Goal: Complete application form: Complete application form

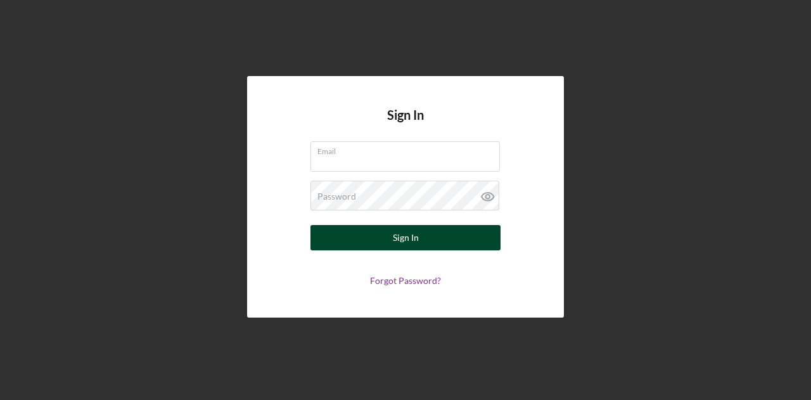
type input "[EMAIL_ADDRESS][DOMAIN_NAME]"
click at [358, 248] on button "Sign In" at bounding box center [406, 237] width 190 height 25
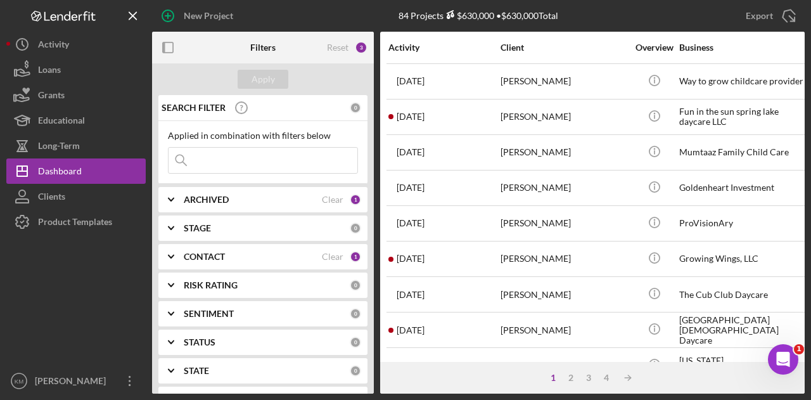
click at [191, 202] on b "ARCHIVED" at bounding box center [206, 200] width 45 height 10
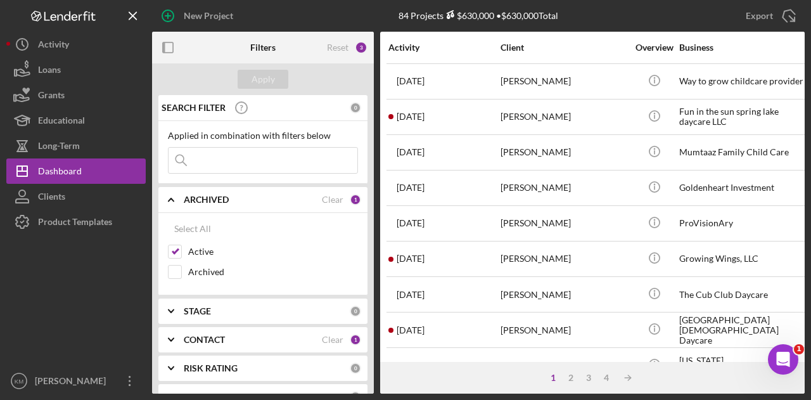
click at [184, 295] on icon "Icon/Expander" at bounding box center [171, 311] width 32 height 32
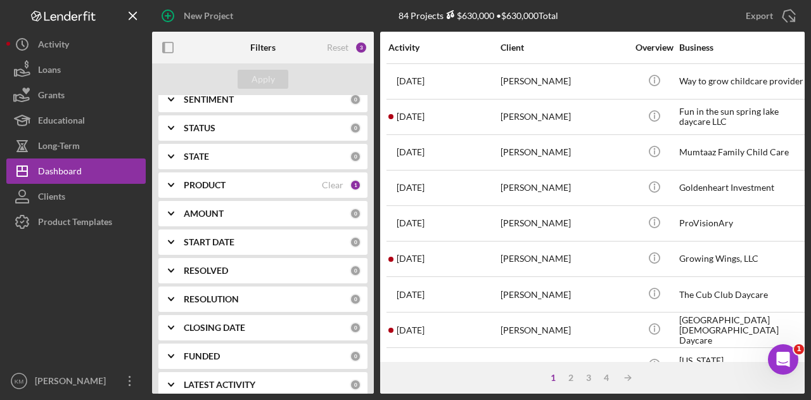
scroll to position [441, 0]
click at [214, 183] on b "PRODUCT" at bounding box center [205, 186] width 42 height 10
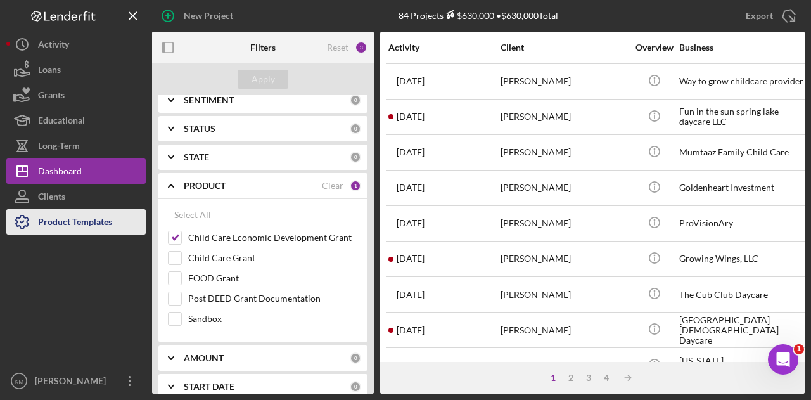
click at [108, 231] on div "Product Templates" at bounding box center [75, 223] width 74 height 29
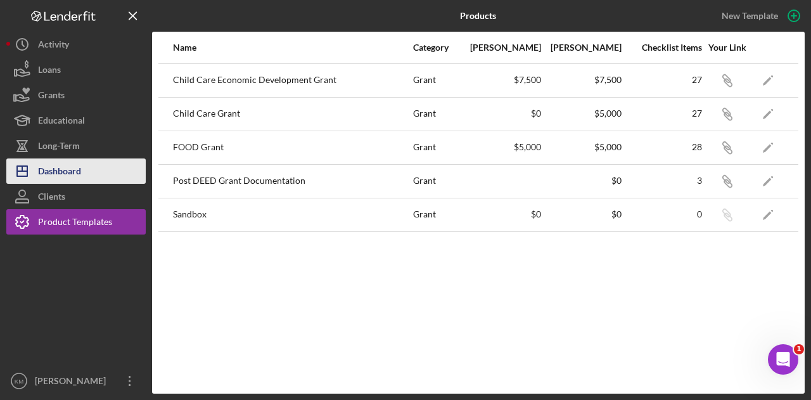
click at [117, 163] on button "Icon/Dashboard Dashboard" at bounding box center [75, 170] width 139 height 25
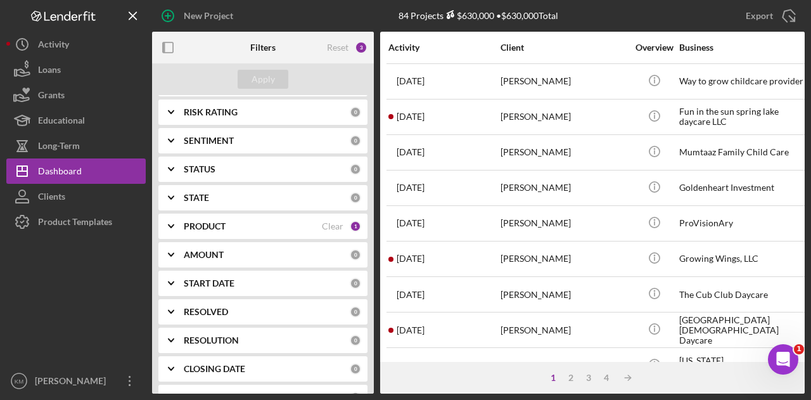
scroll to position [192, 0]
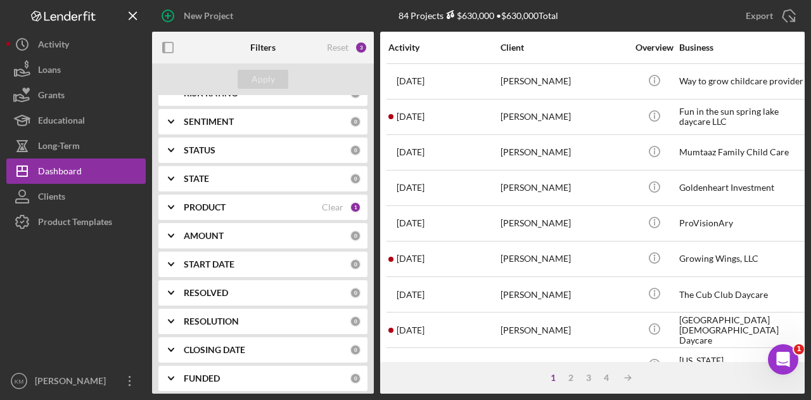
click at [190, 204] on b "PRODUCT" at bounding box center [205, 207] width 42 height 10
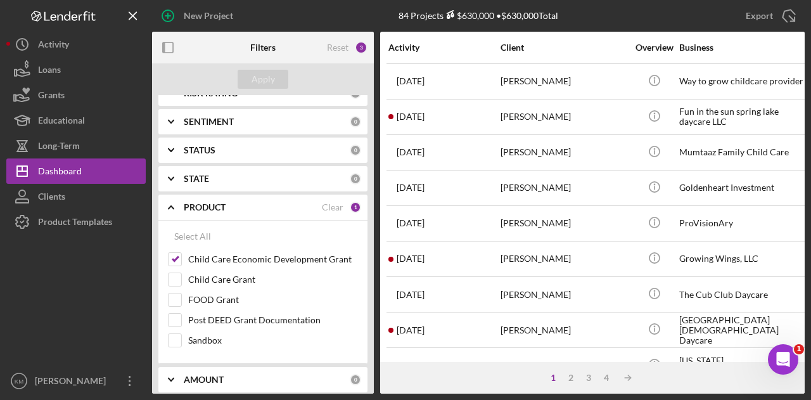
click at [176, 249] on div "Select All Child Care Economic Development Grant Child Care Grant FOOD Grant Po…" at bounding box center [263, 289] width 190 height 130
click at [174, 258] on input "Child Care Economic Development Grant" at bounding box center [175, 259] width 13 height 13
checkbox input "false"
click at [174, 274] on input "Child Care Grant" at bounding box center [175, 279] width 13 height 13
click at [261, 84] on div "Apply" at bounding box center [263, 79] width 23 height 19
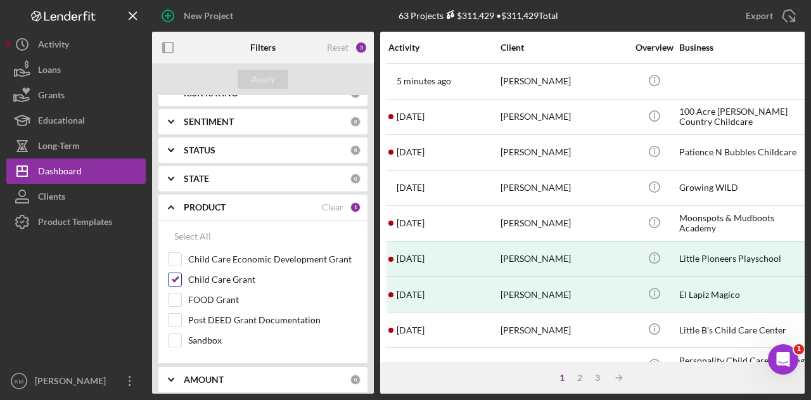
click at [210, 274] on label "Child Care Grant" at bounding box center [273, 279] width 170 height 13
click at [181, 274] on input "Child Care Grant" at bounding box center [175, 279] width 13 height 13
checkbox input "false"
click at [209, 261] on label "Child Care Economic Development Grant" at bounding box center [273, 259] width 170 height 13
click at [181, 261] on input "Child Care Economic Development Grant" at bounding box center [175, 259] width 13 height 13
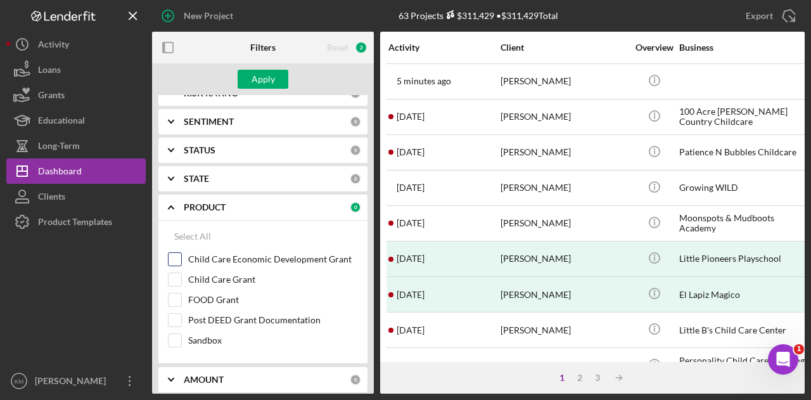
checkbox input "true"
click at [269, 77] on div "Apply" at bounding box center [263, 79] width 23 height 19
